Goal: Information Seeking & Learning: Find specific fact

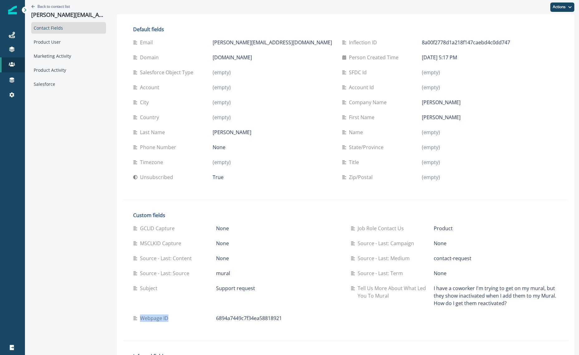
scroll to position [44, 0]
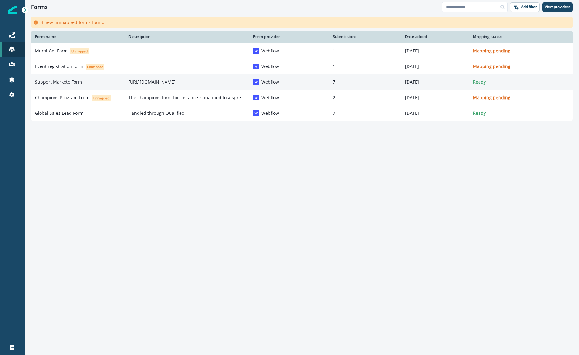
click at [167, 83] on p "[URL][DOMAIN_NAME]" at bounding box center [186, 82] width 117 height 6
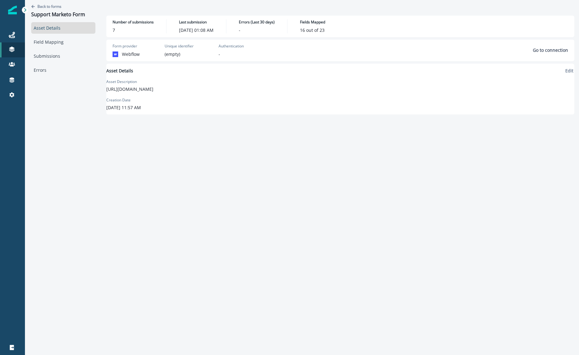
click at [153, 88] on p "[URL][DOMAIN_NAME]" at bounding box center [129, 89] width 47 height 7
